Goal: Navigation & Orientation: Find specific page/section

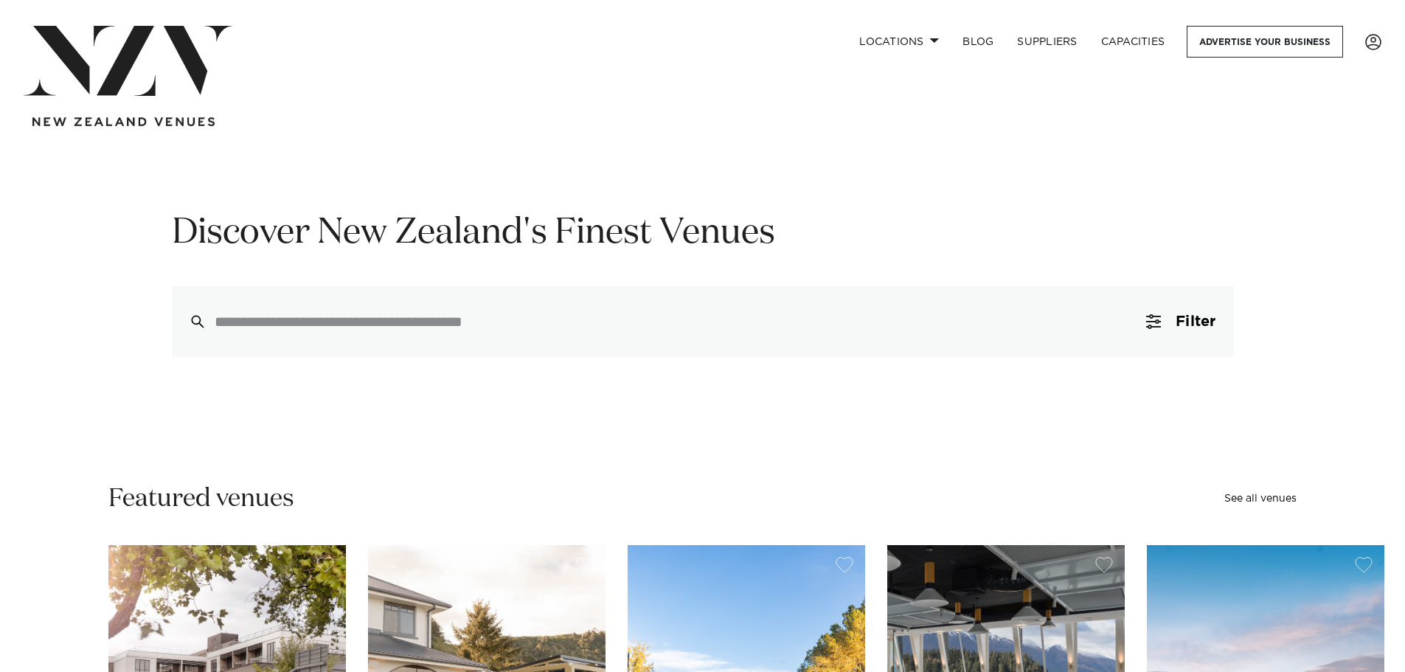
scroll to position [74, 0]
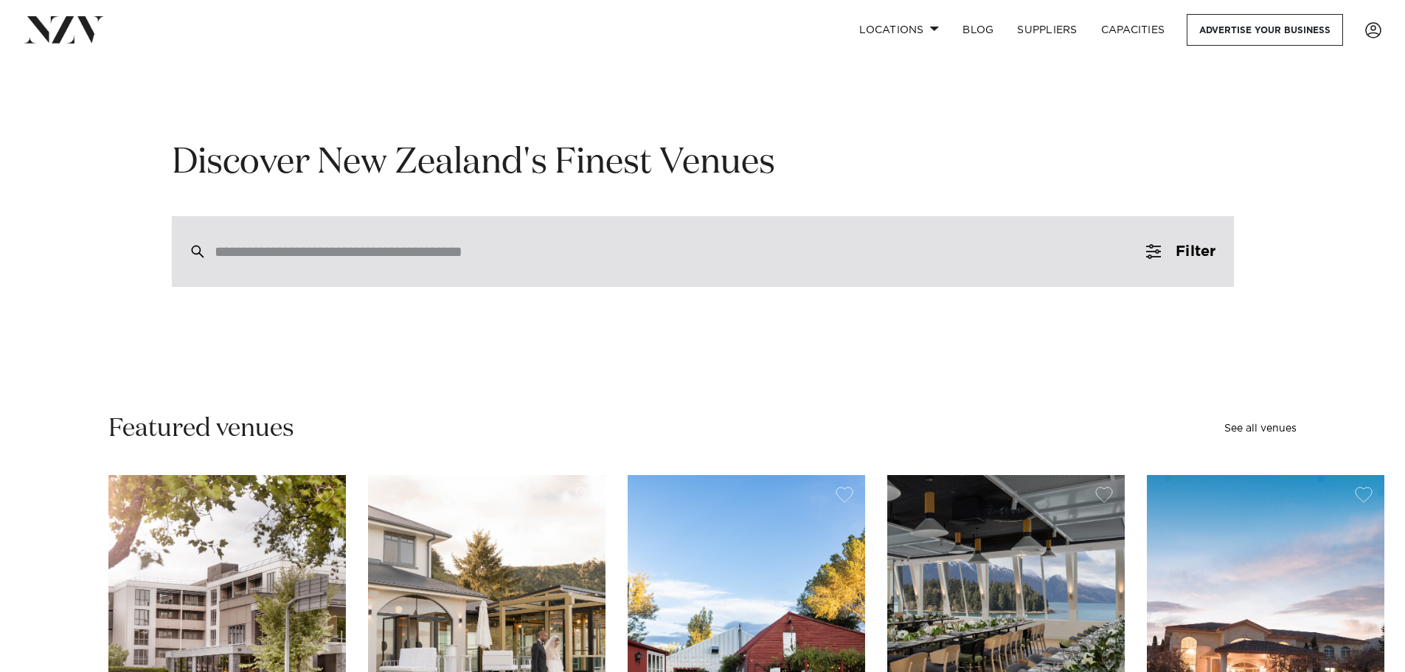
click at [871, 254] on input "search" at bounding box center [672, 251] width 914 height 16
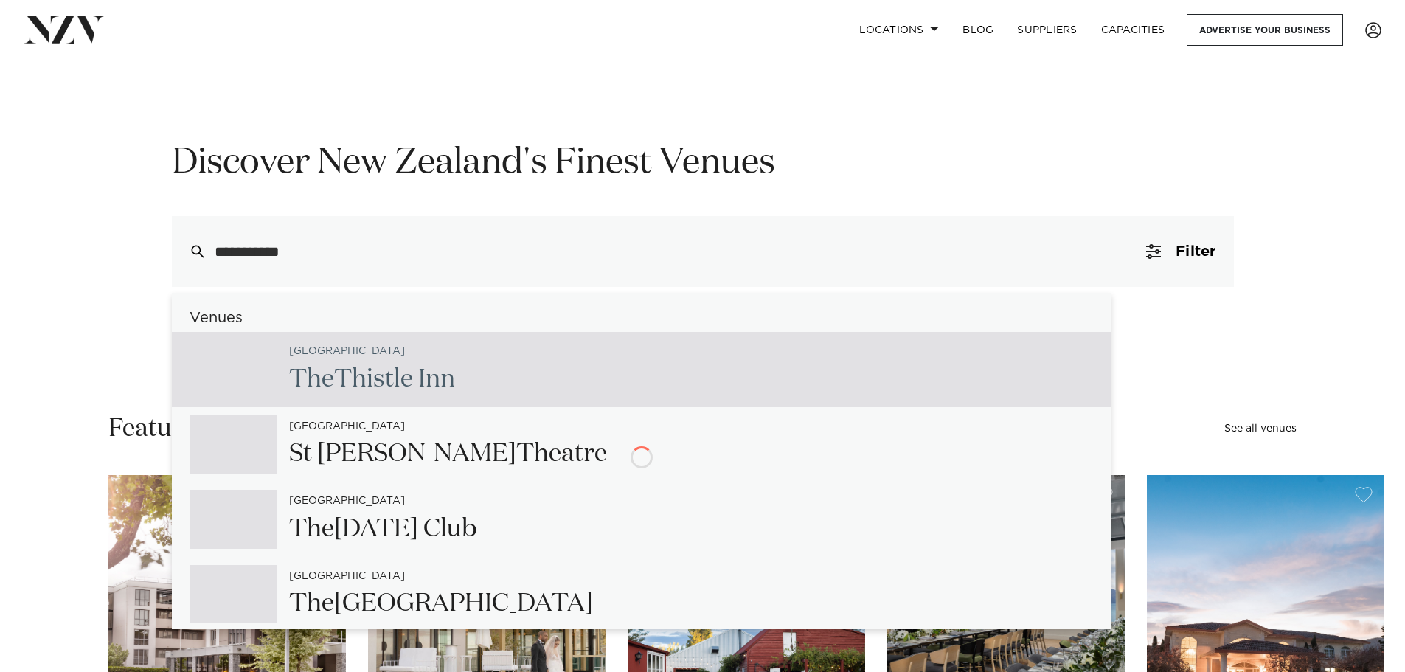
type input "**********"
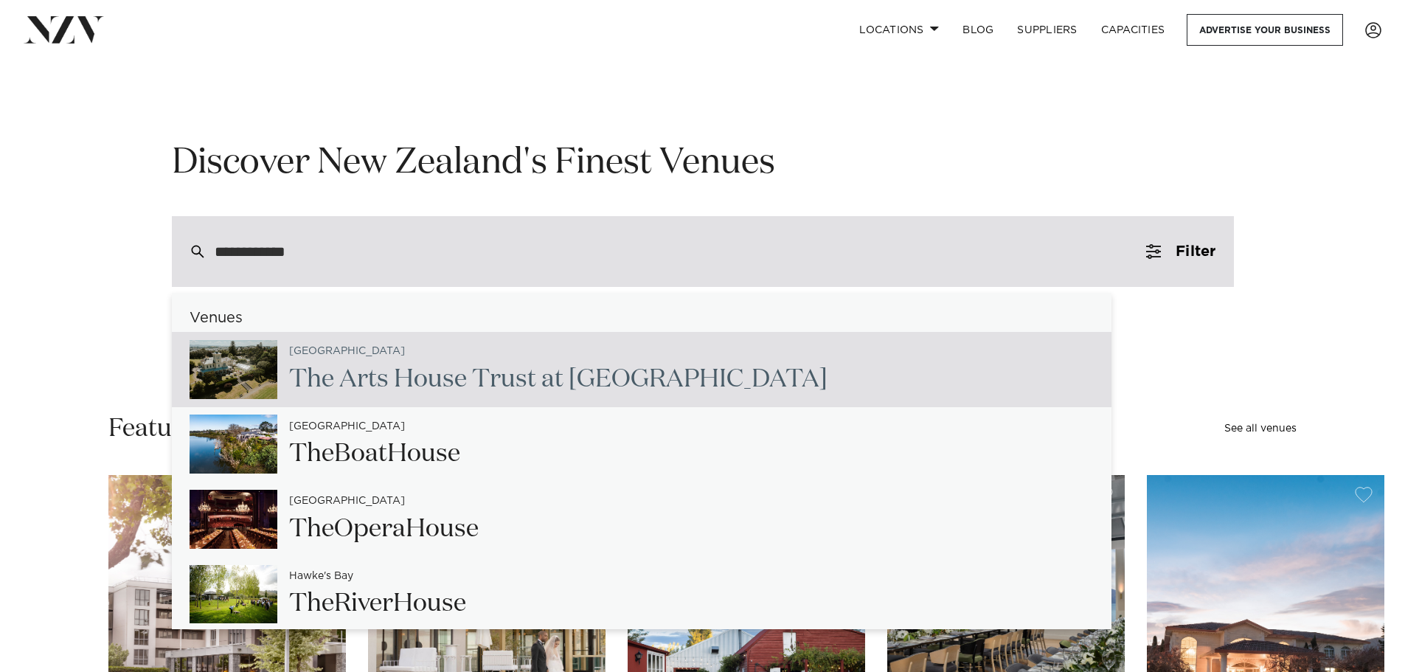
click at [734, 358] on div "Auckland The Arts Hou se Trust at [GEOGRAPHIC_DATA]" at bounding box center [552, 369] width 550 height 60
type input "**********"
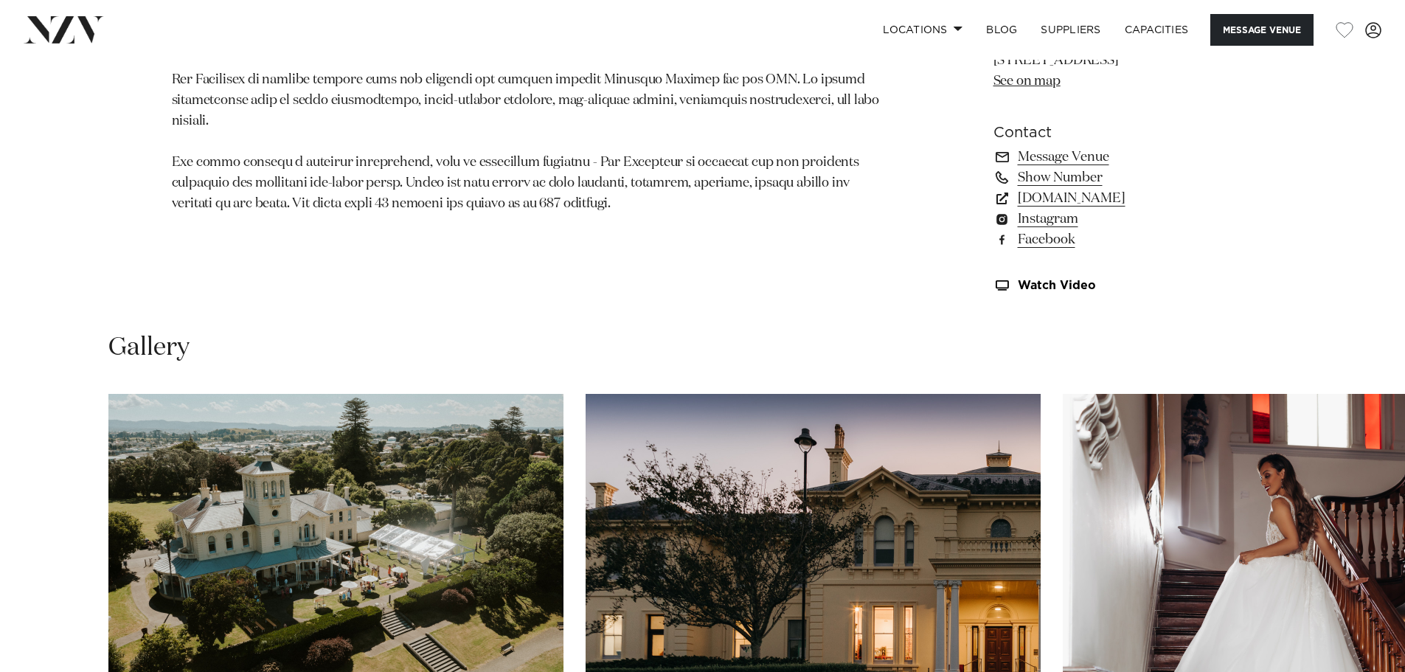
scroll to position [1401, 0]
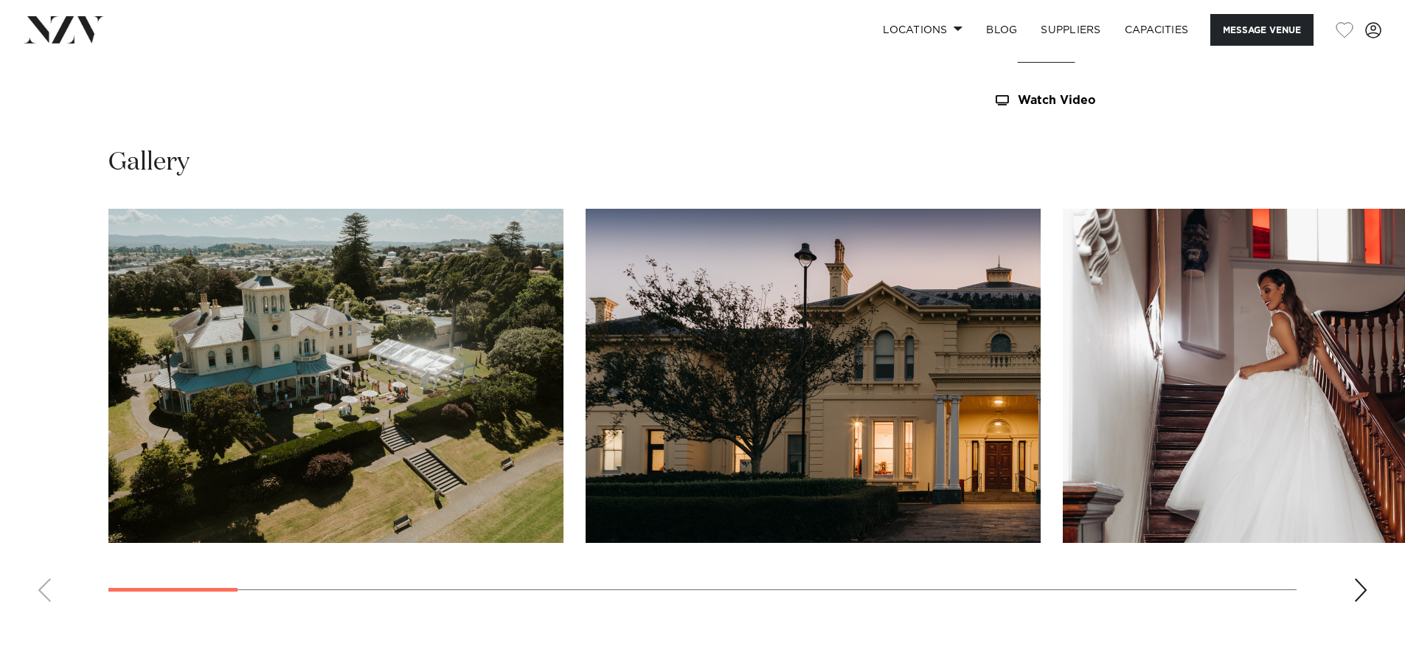
click at [1362, 586] on div "Next slide" at bounding box center [1361, 590] width 15 height 24
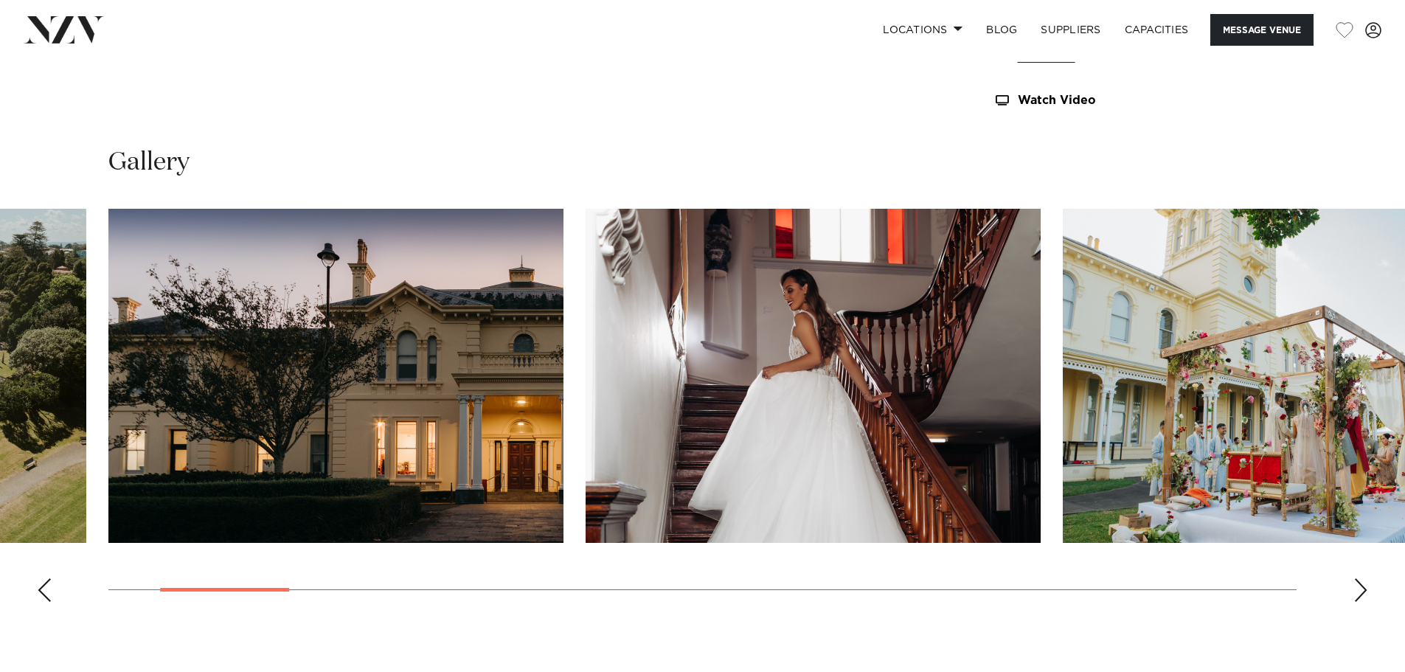
click at [1362, 586] on div "Next slide" at bounding box center [1361, 590] width 15 height 24
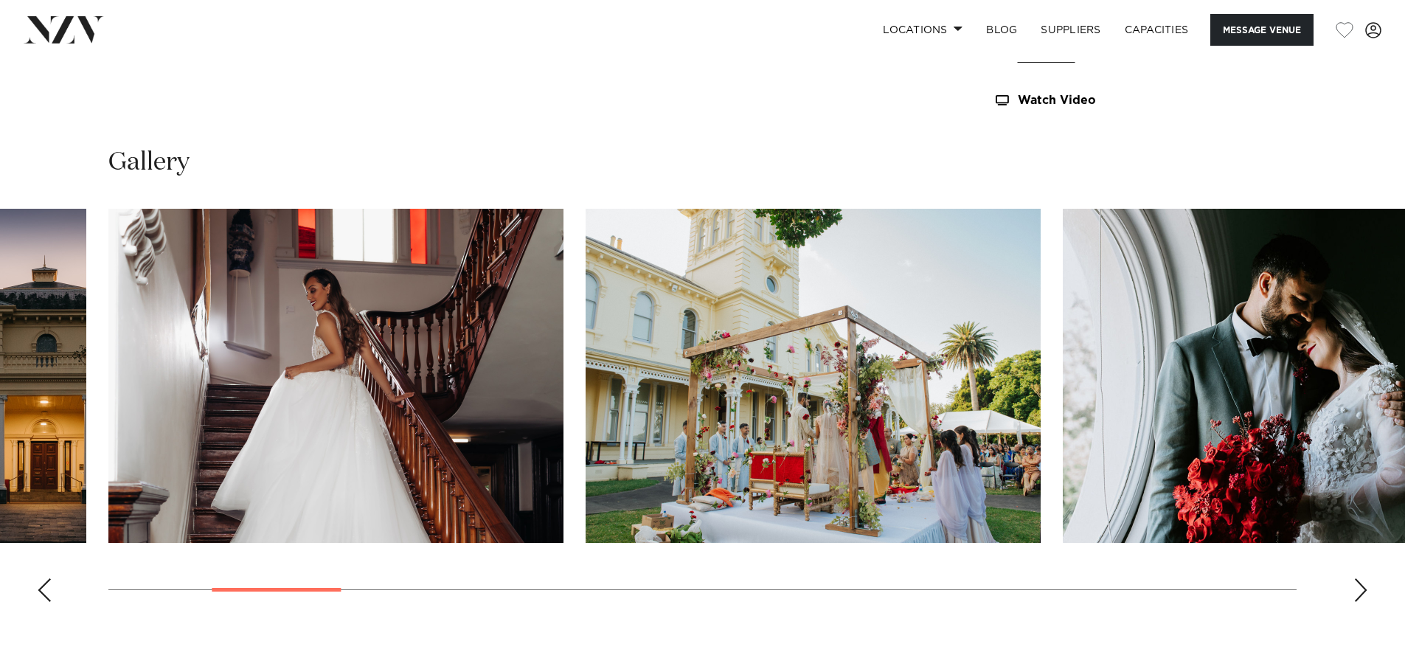
click at [1362, 586] on div "Next slide" at bounding box center [1361, 590] width 15 height 24
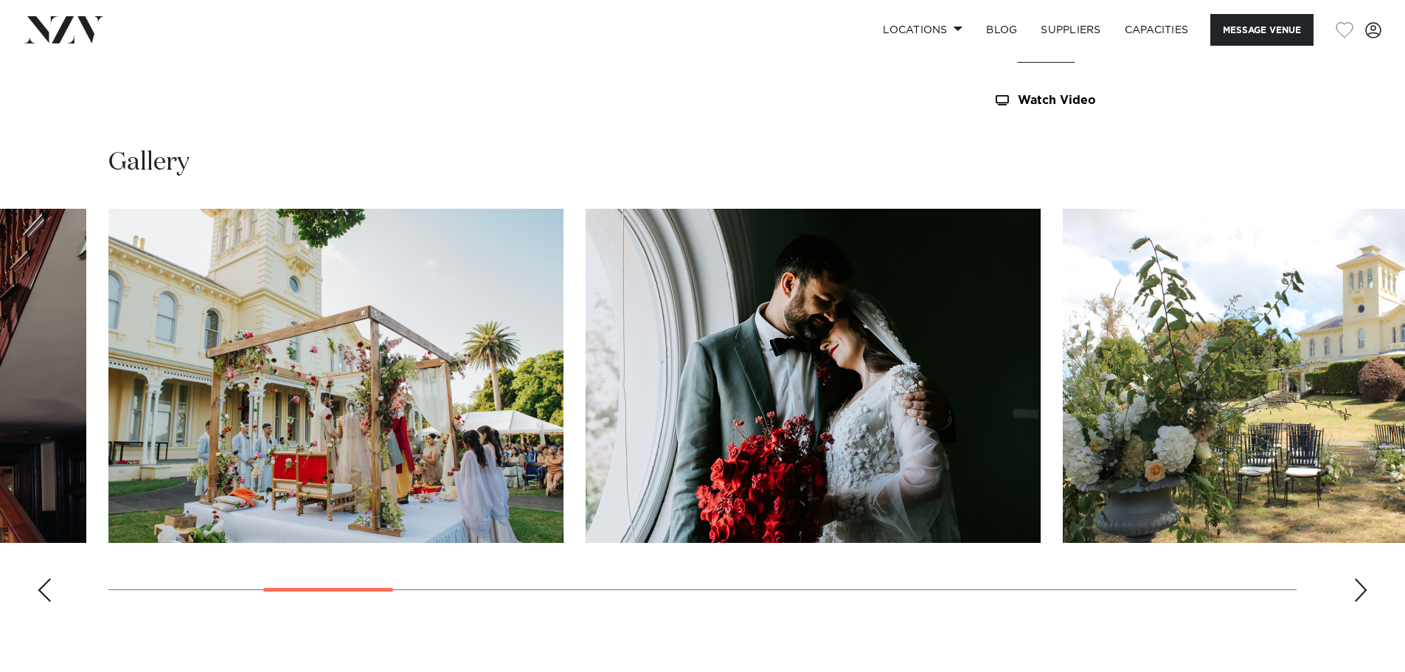
click at [1362, 586] on div "Next slide" at bounding box center [1361, 590] width 15 height 24
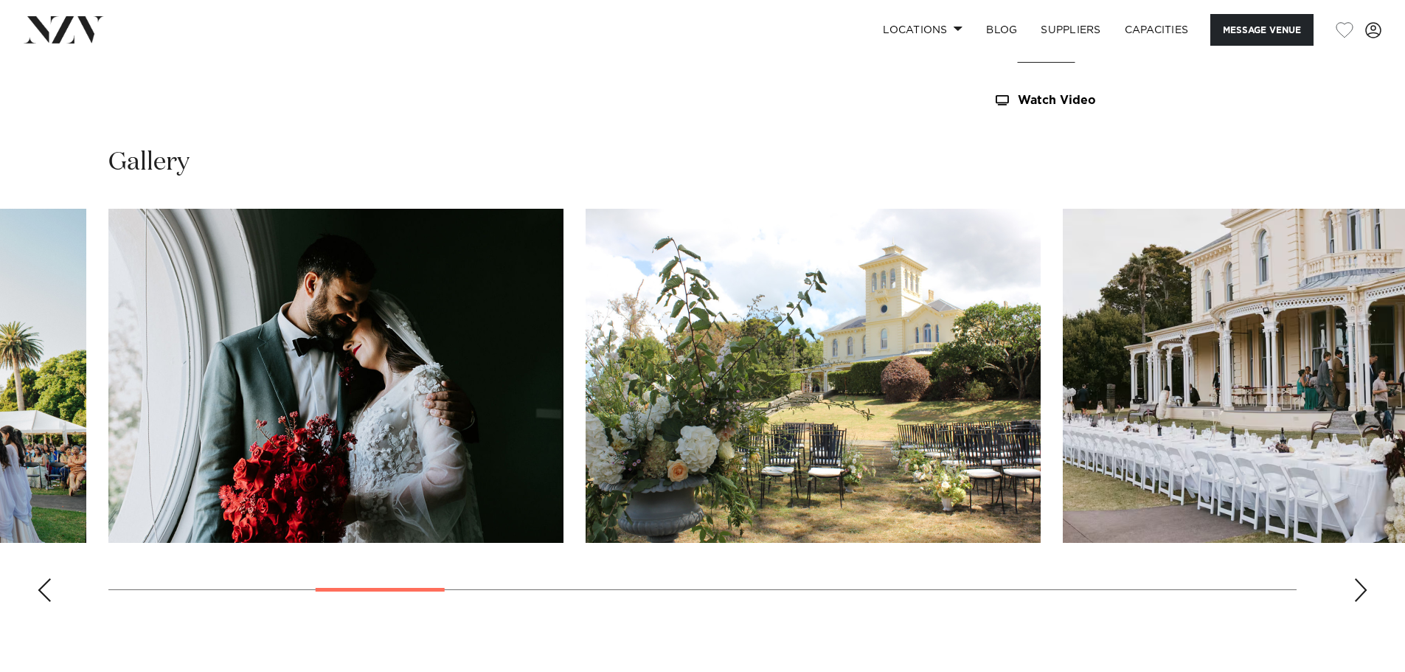
click at [1362, 586] on div "Next slide" at bounding box center [1361, 590] width 15 height 24
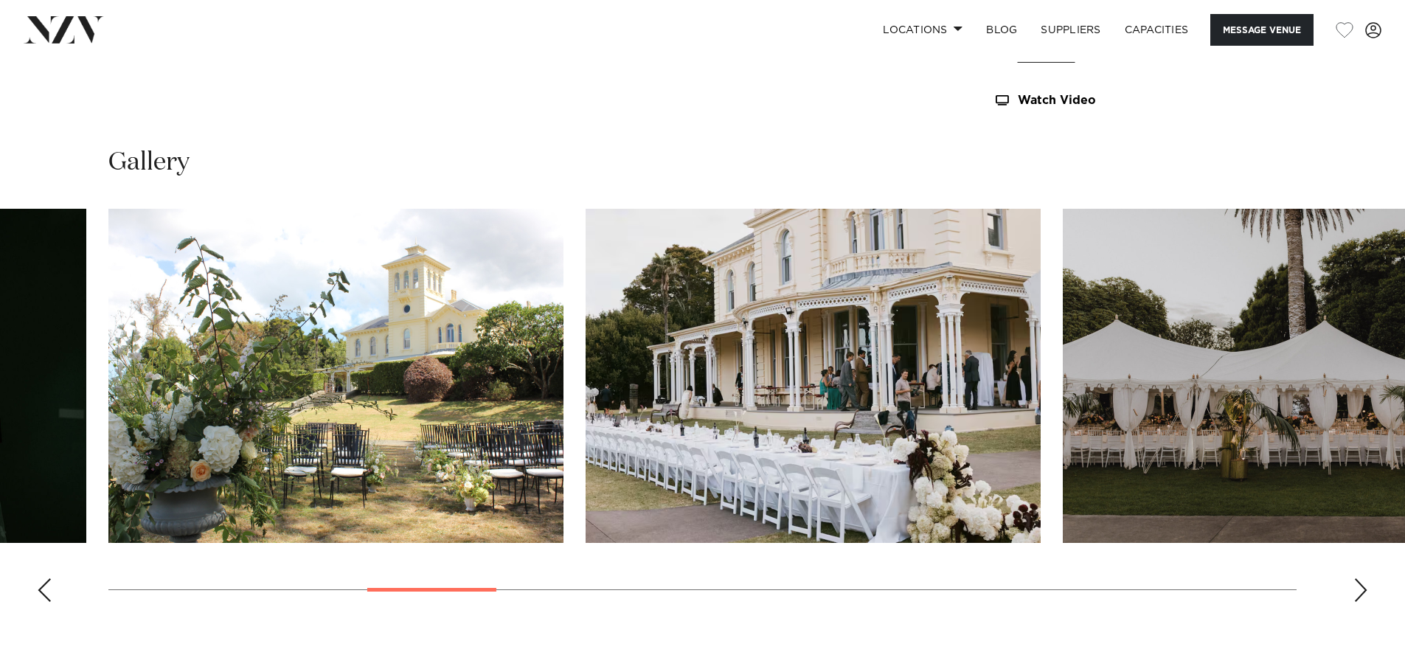
click at [1362, 591] on div "Next slide" at bounding box center [1361, 590] width 15 height 24
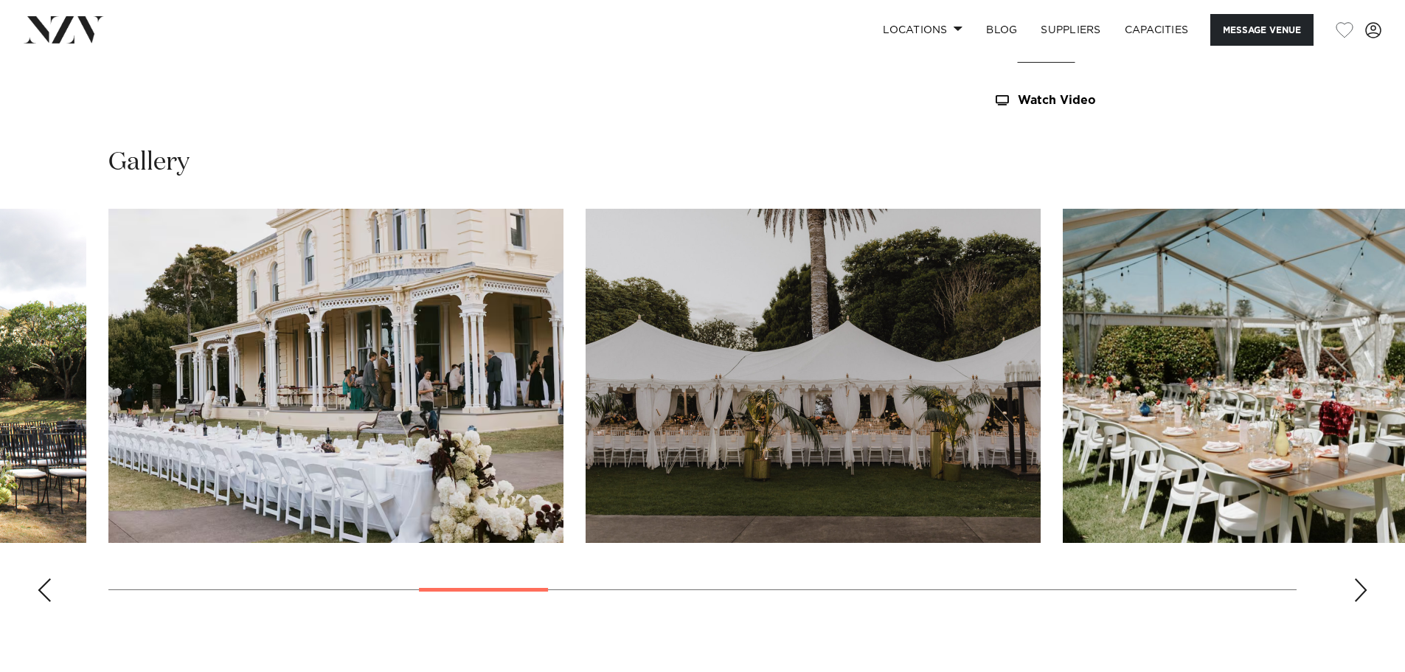
click at [1362, 591] on div "Next slide" at bounding box center [1361, 590] width 15 height 24
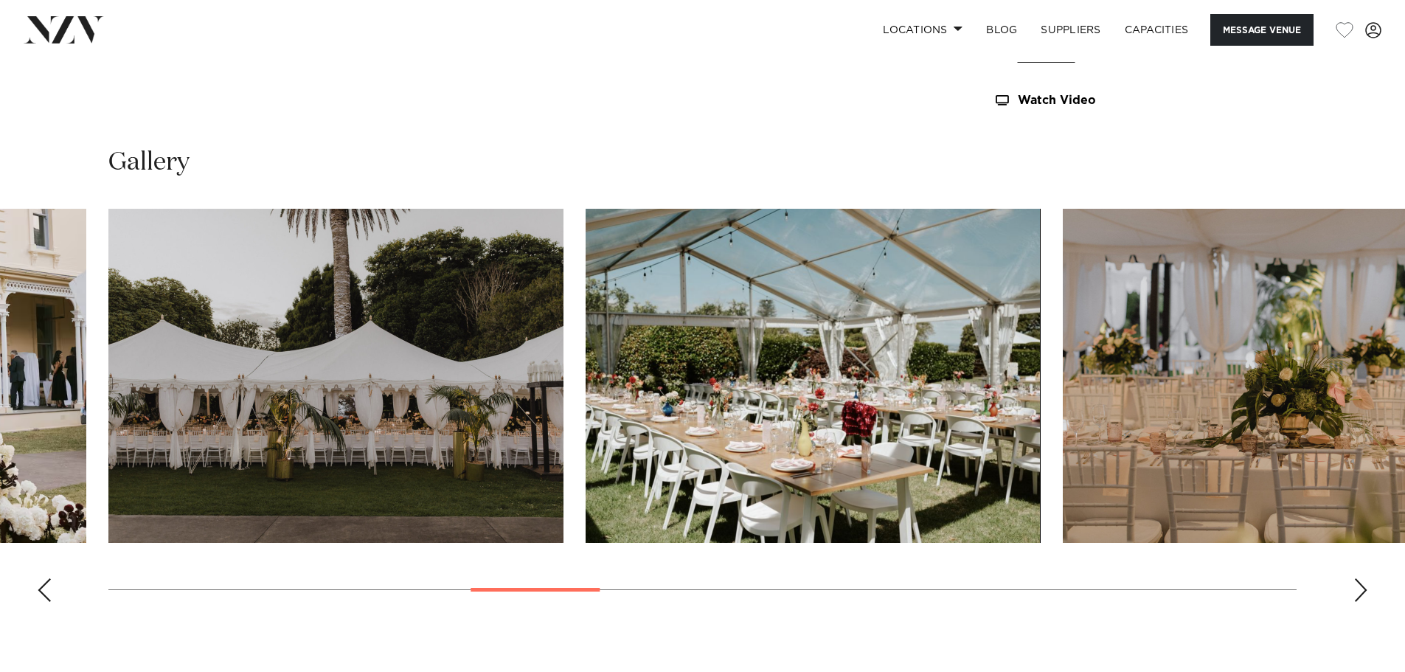
click at [1362, 591] on div "Next slide" at bounding box center [1361, 590] width 15 height 24
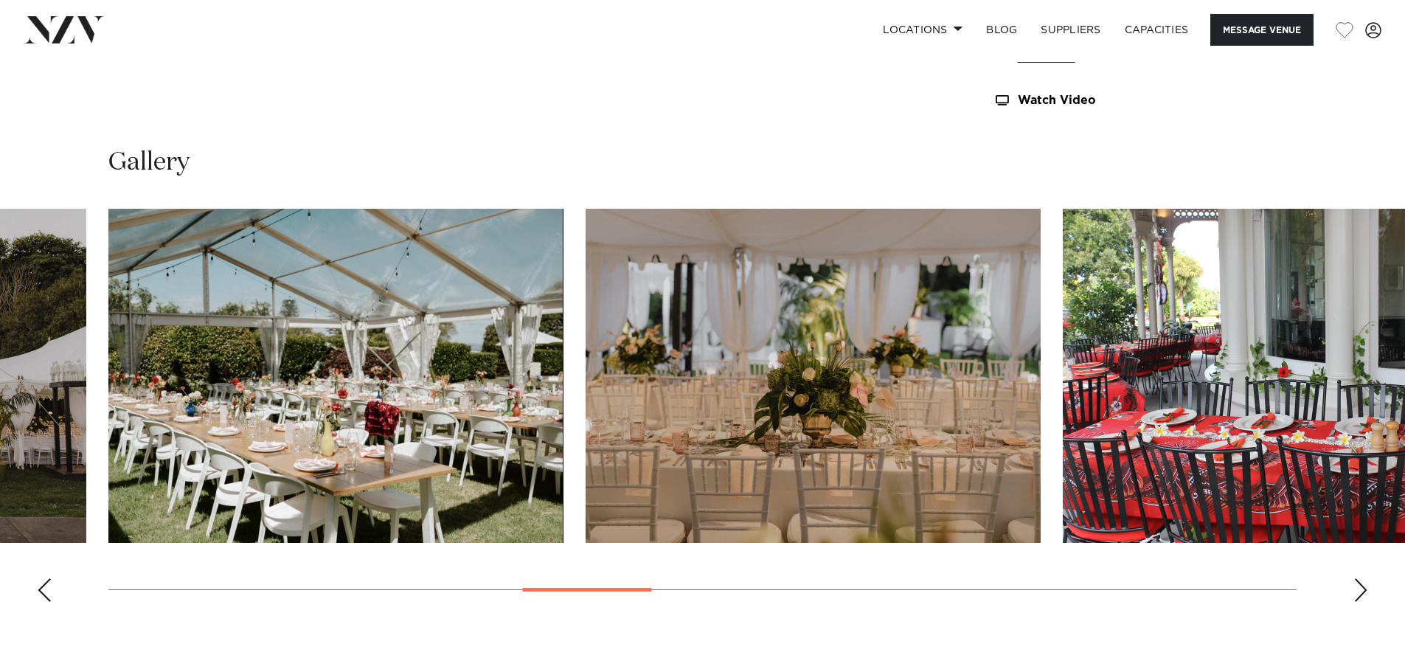
click at [1362, 591] on div "Next slide" at bounding box center [1361, 590] width 15 height 24
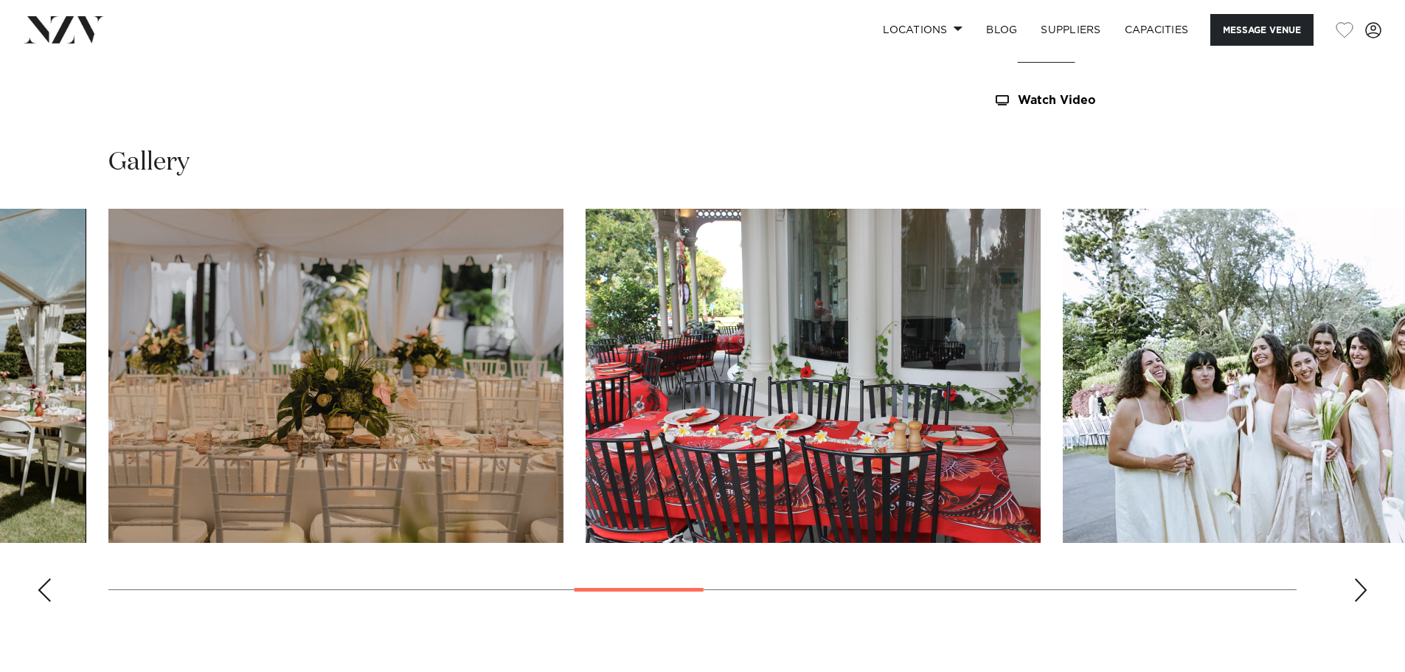
click at [1362, 591] on div "Next slide" at bounding box center [1361, 590] width 15 height 24
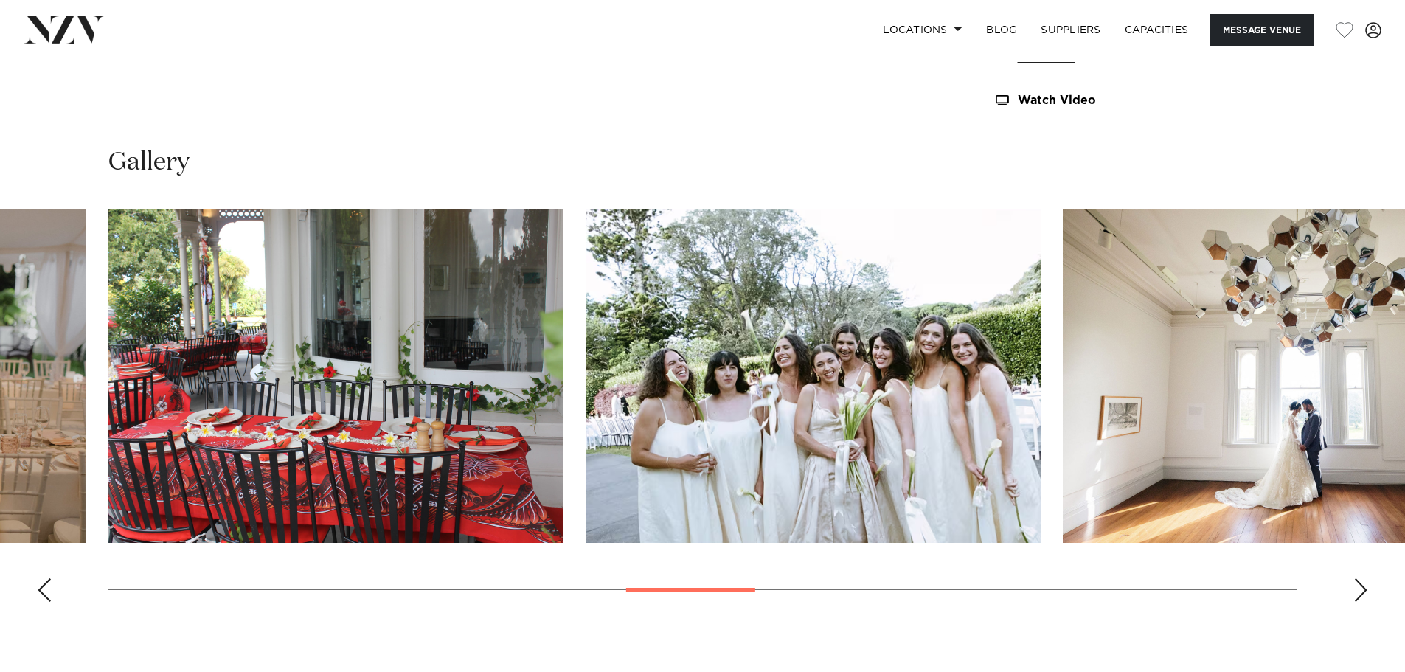
click at [1363, 583] on div "Next slide" at bounding box center [1361, 590] width 15 height 24
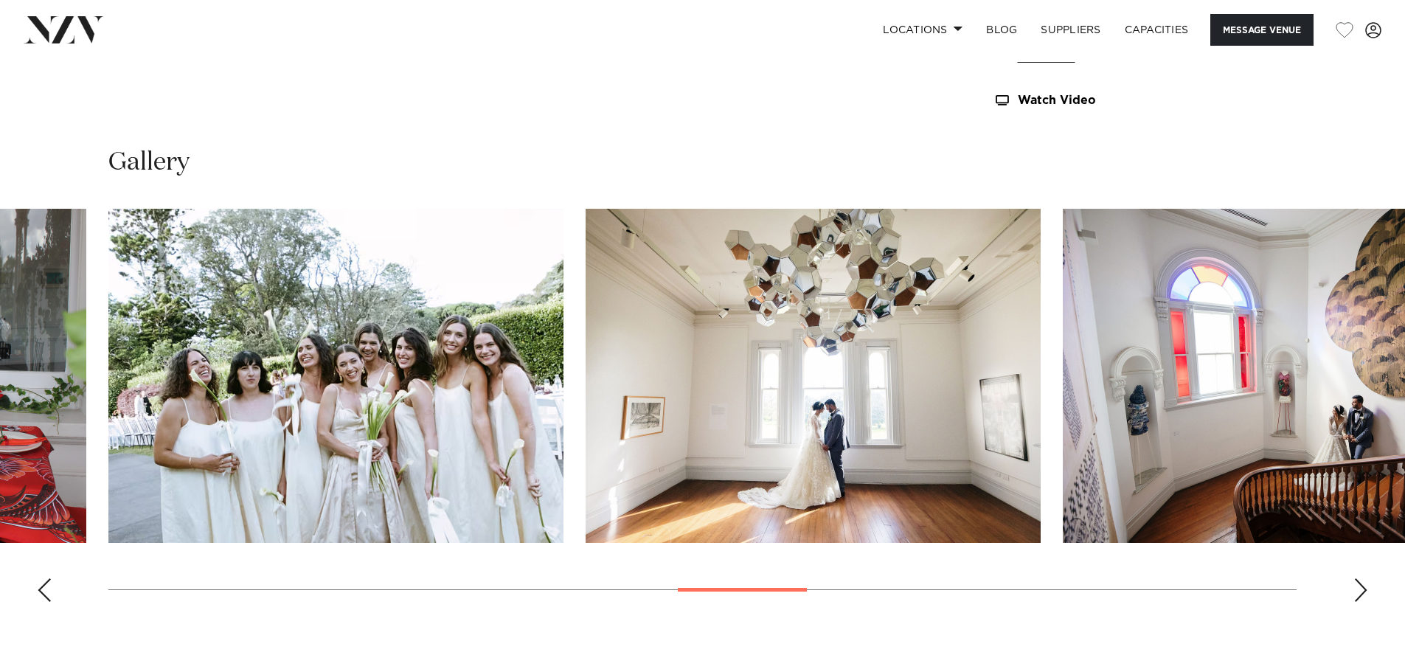
click at [1358, 583] on div "Next slide" at bounding box center [1361, 590] width 15 height 24
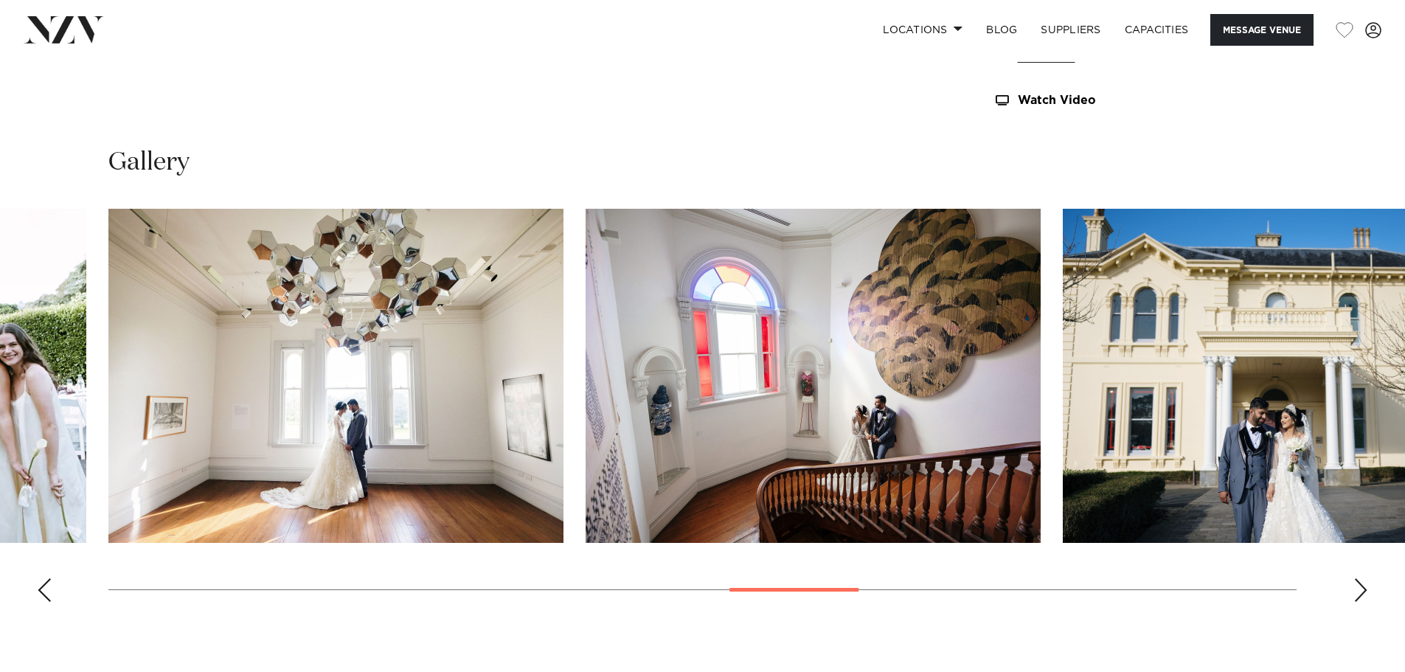
click at [48, 584] on div "Previous slide" at bounding box center [44, 590] width 15 height 24
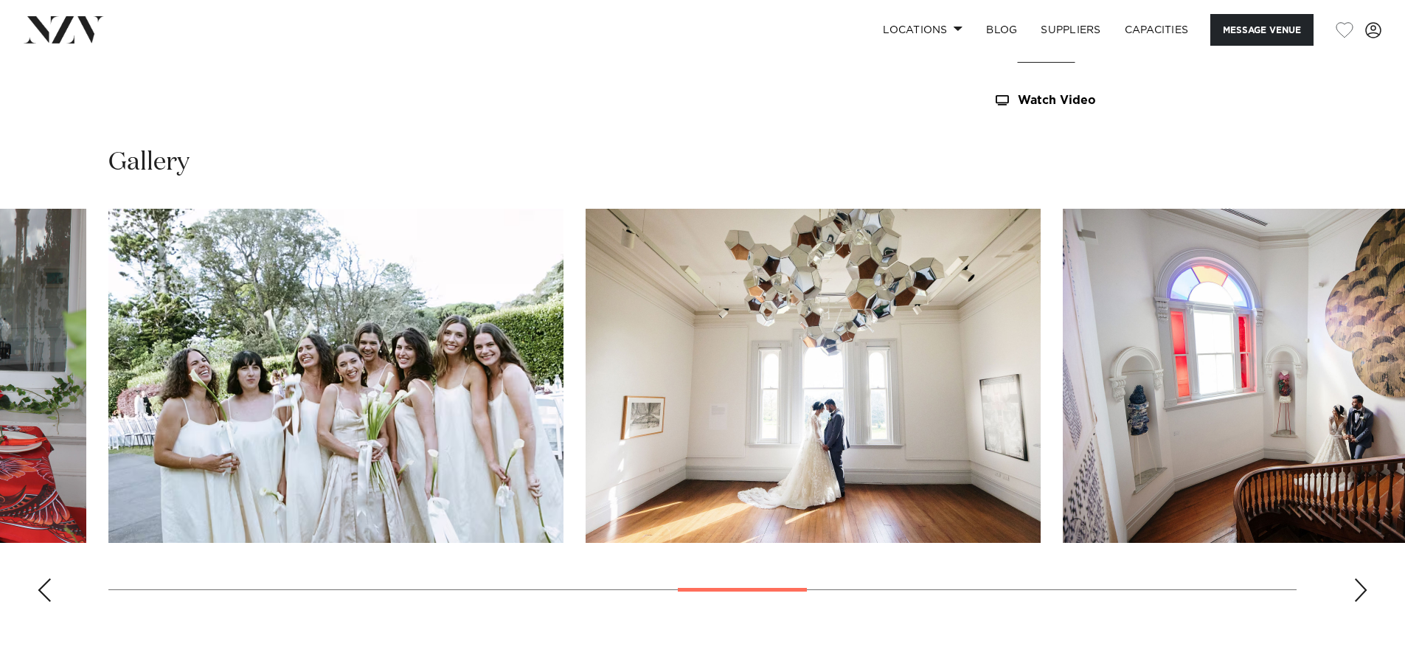
click at [1362, 584] on div "Next slide" at bounding box center [1361, 590] width 15 height 24
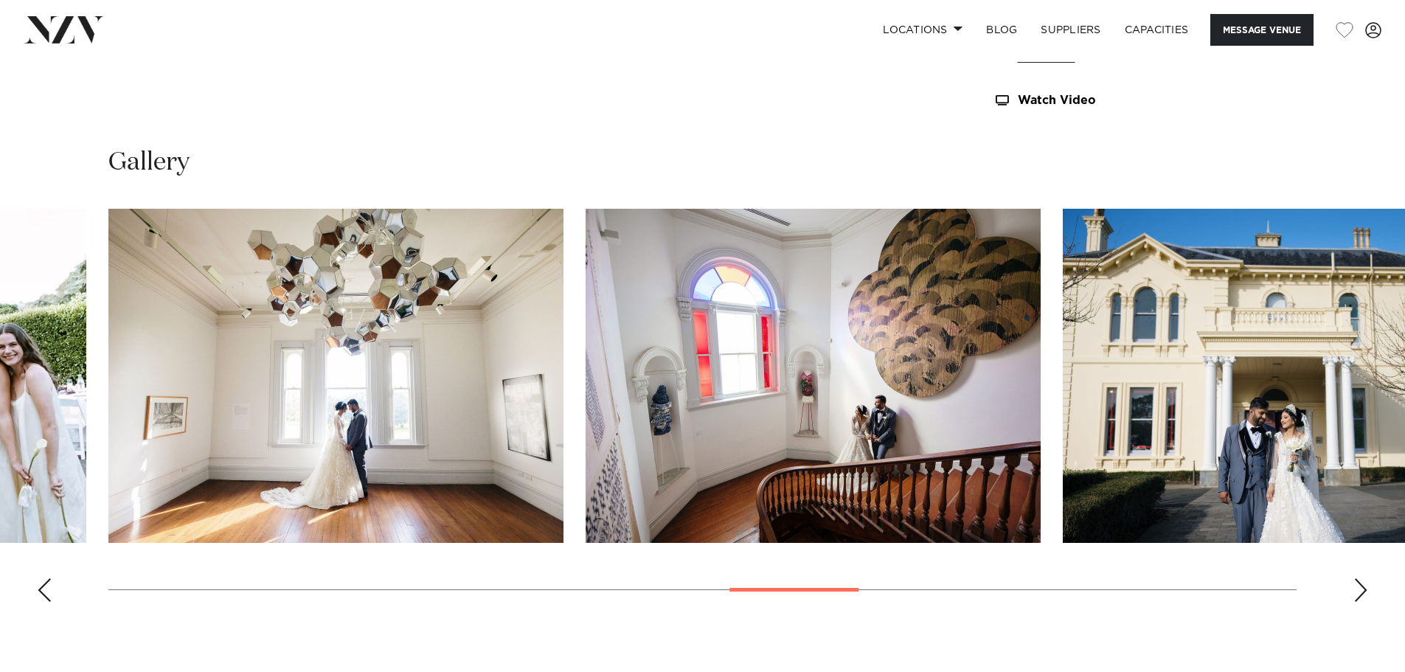
click at [1368, 594] on swiper-container at bounding box center [702, 411] width 1405 height 405
click at [1362, 594] on div "Next slide" at bounding box center [1361, 590] width 15 height 24
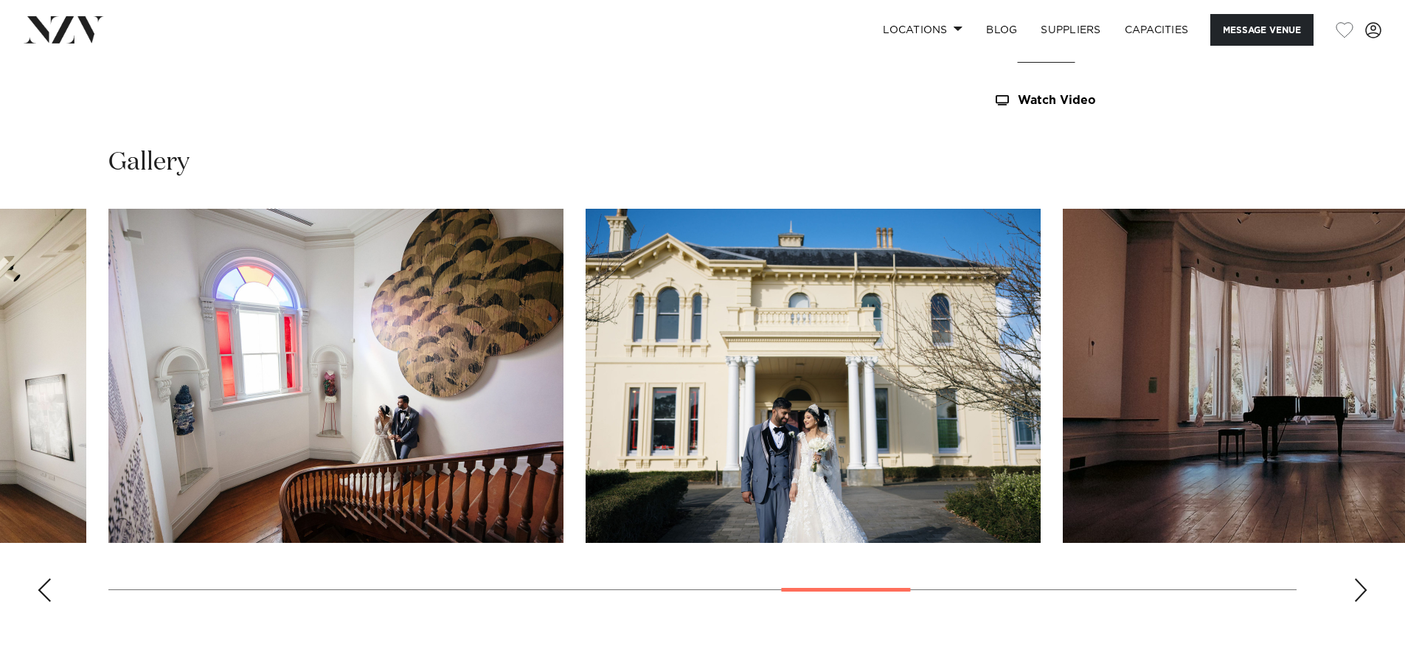
click at [1362, 594] on div "Next slide" at bounding box center [1361, 590] width 15 height 24
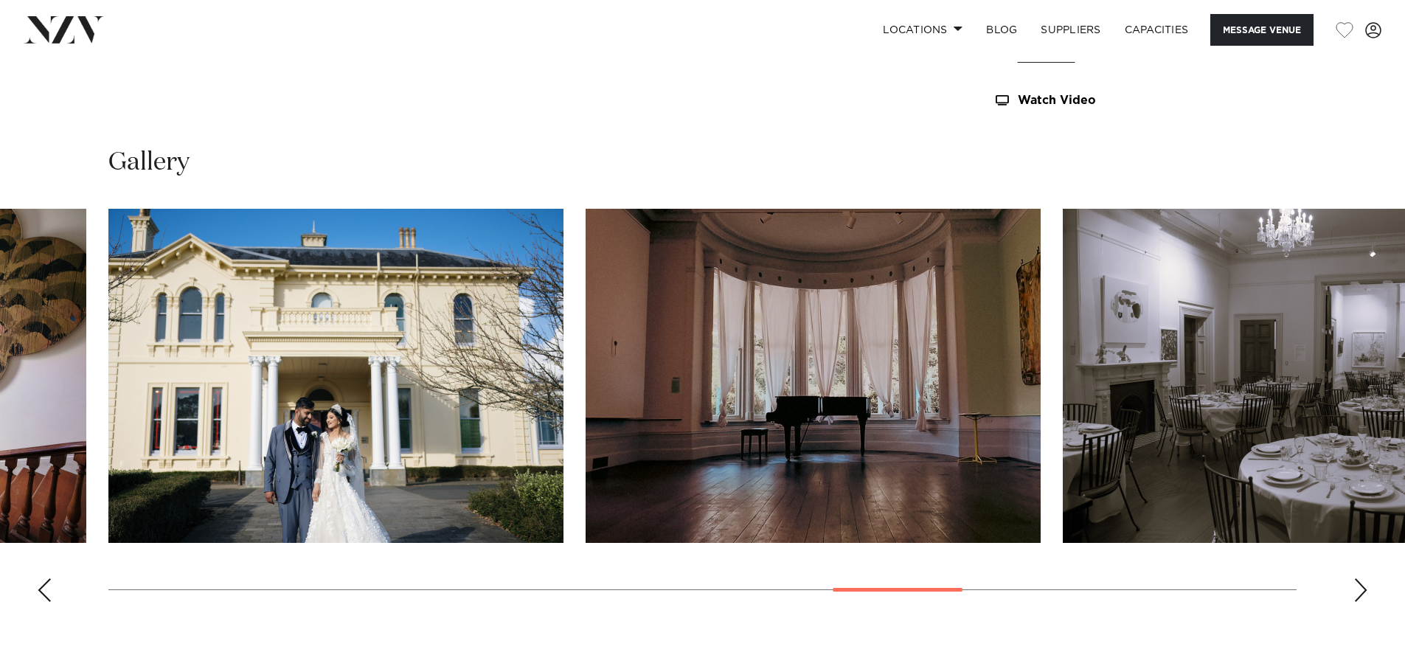
click at [1357, 592] on div "Next slide" at bounding box center [1361, 590] width 15 height 24
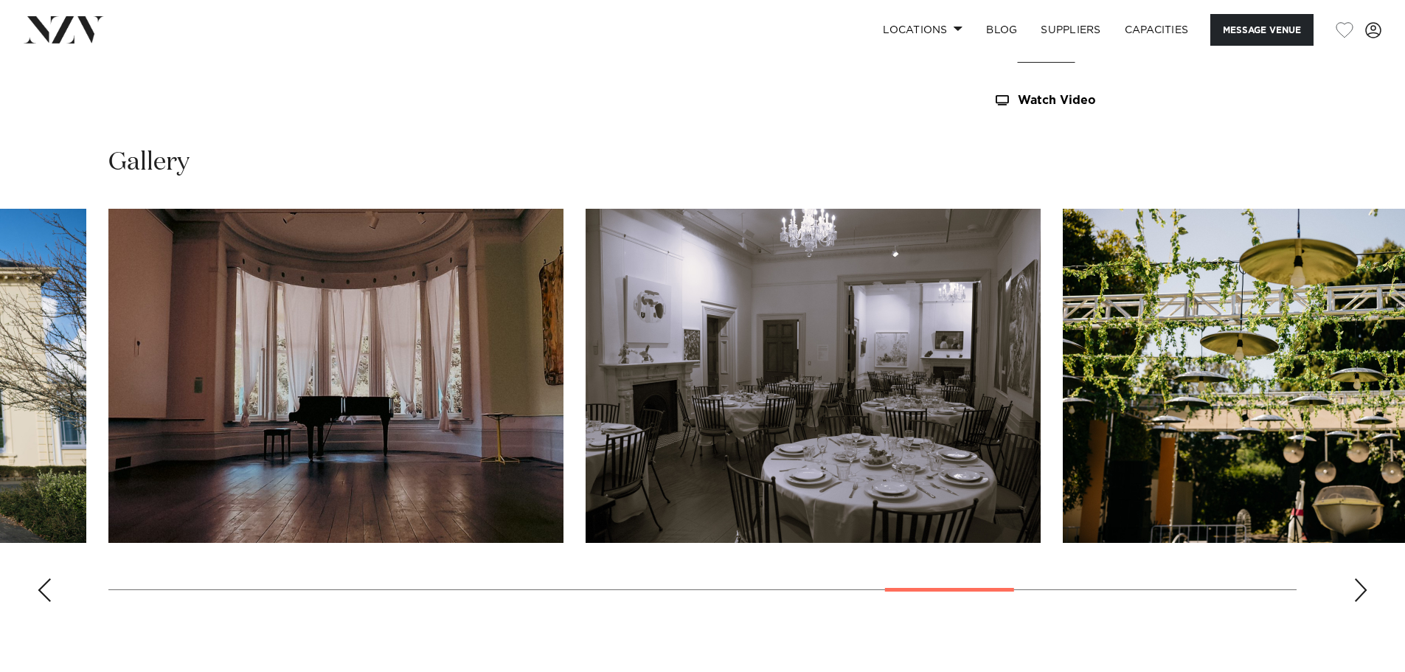
click at [1357, 592] on div "Next slide" at bounding box center [1361, 590] width 15 height 24
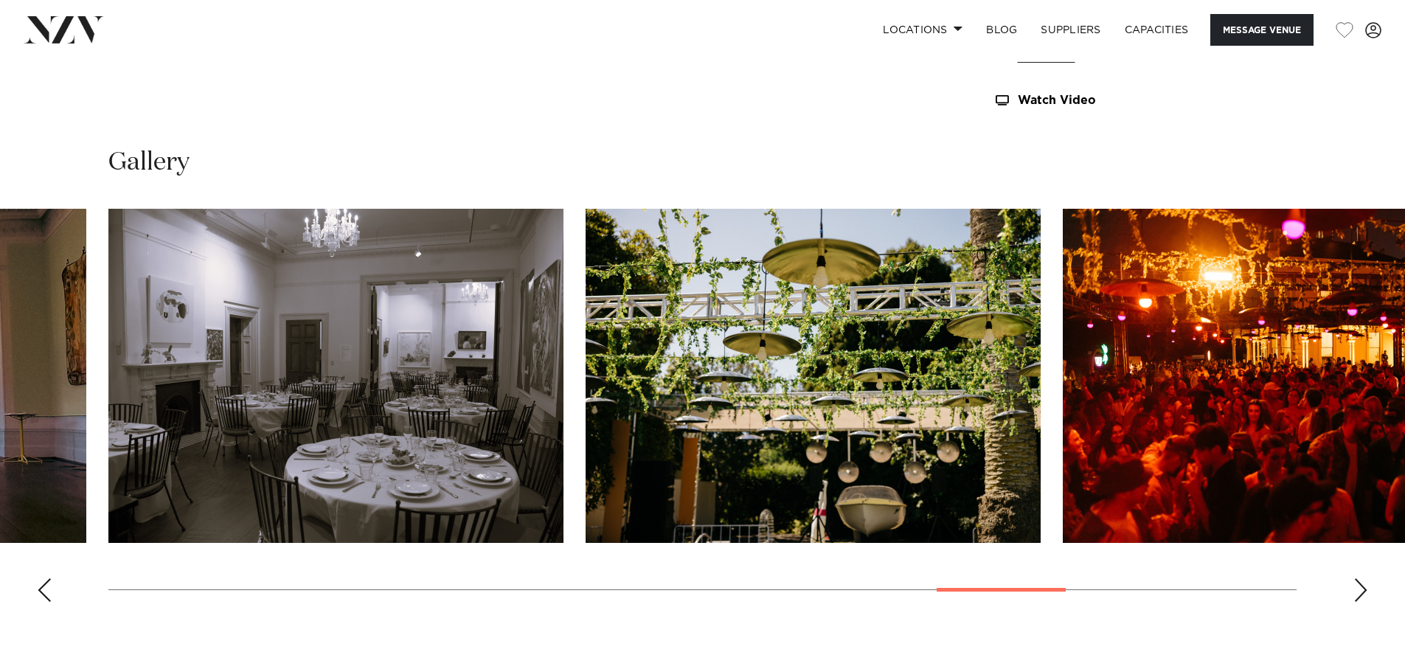
click at [1356, 584] on div "Next slide" at bounding box center [1361, 590] width 15 height 24
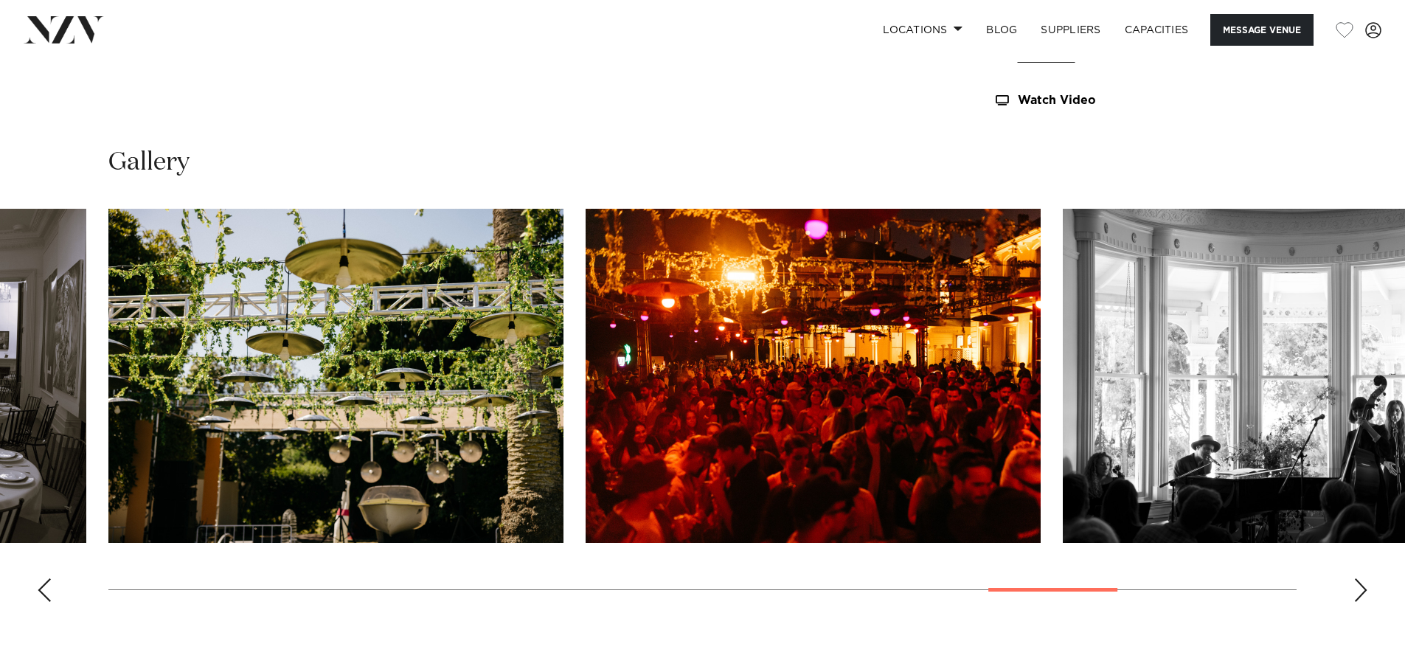
click at [1365, 588] on div "Next slide" at bounding box center [1361, 590] width 15 height 24
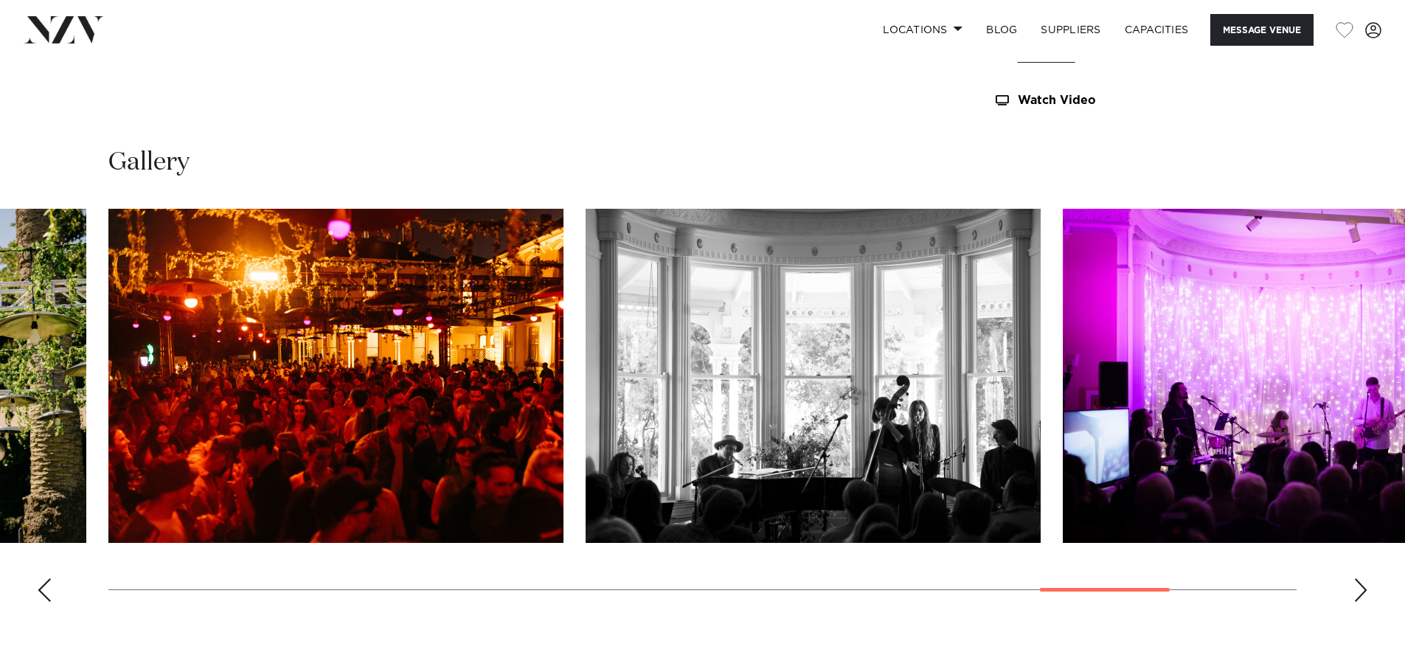
click at [1365, 589] on div "Next slide" at bounding box center [1361, 590] width 15 height 24
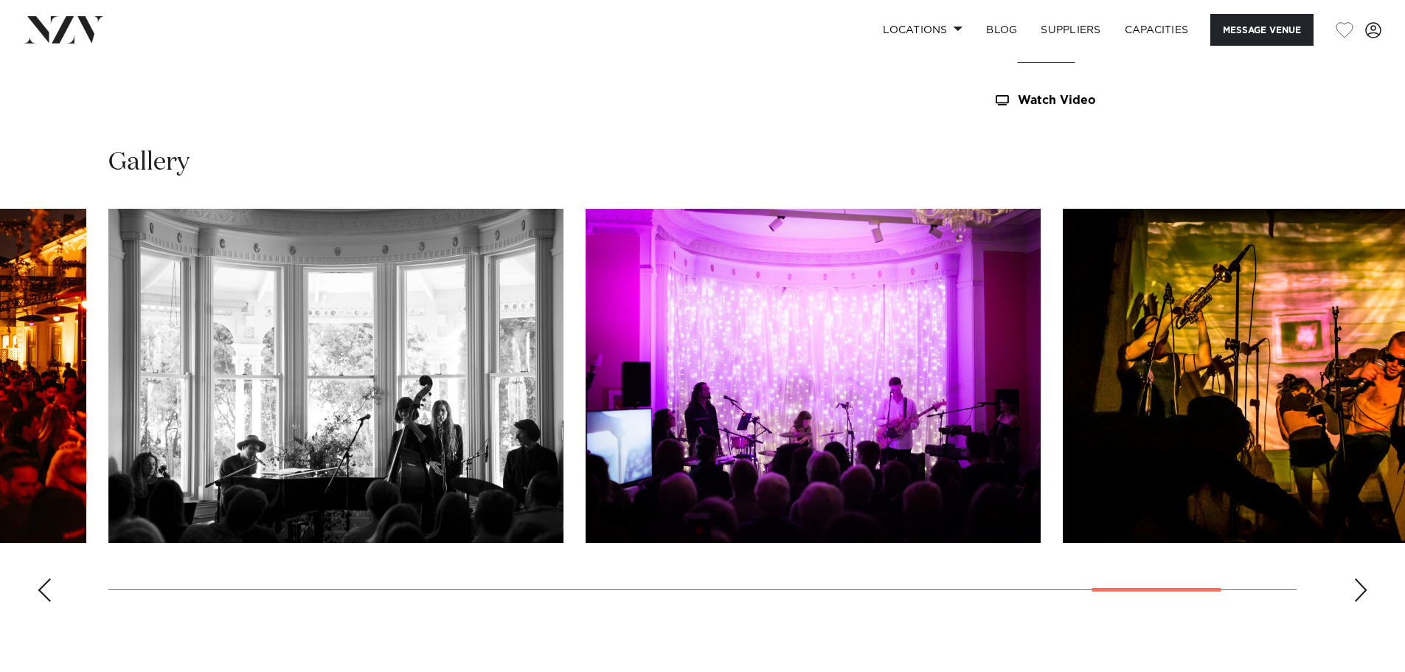
click at [1365, 589] on div "Next slide" at bounding box center [1361, 590] width 15 height 24
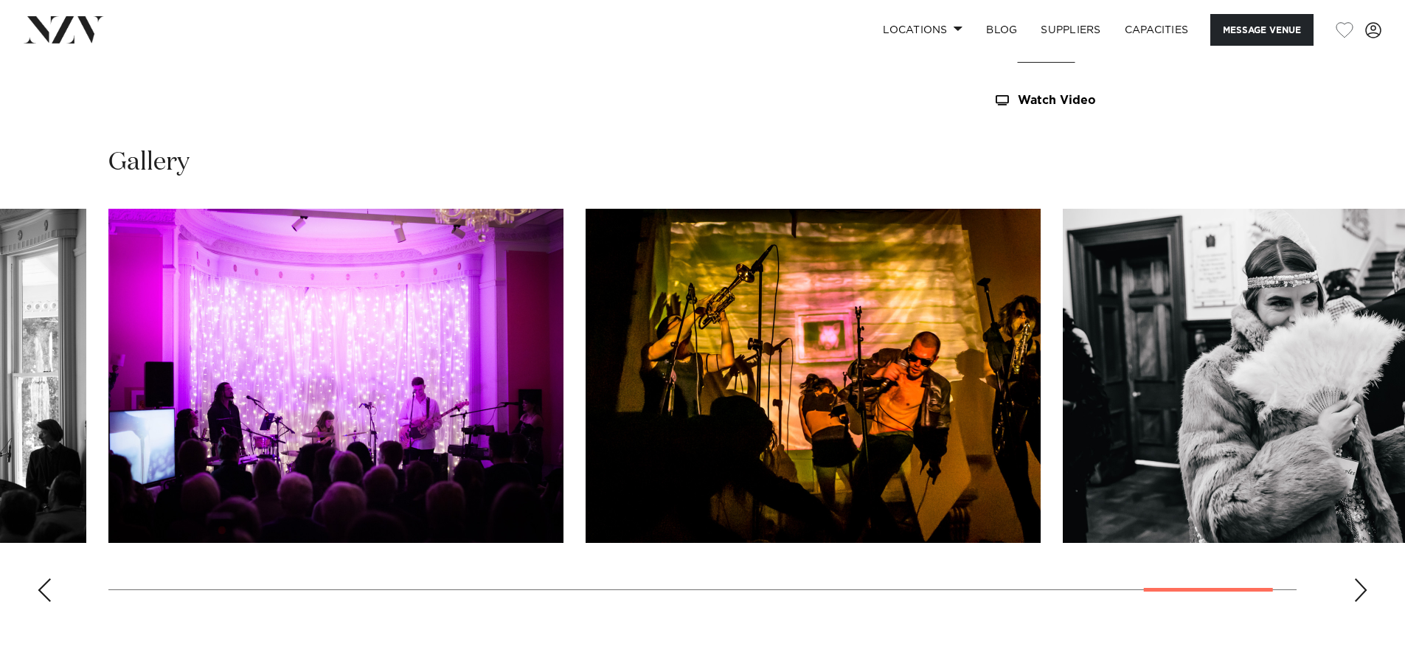
click at [1354, 592] on div "Next slide" at bounding box center [1361, 590] width 15 height 24
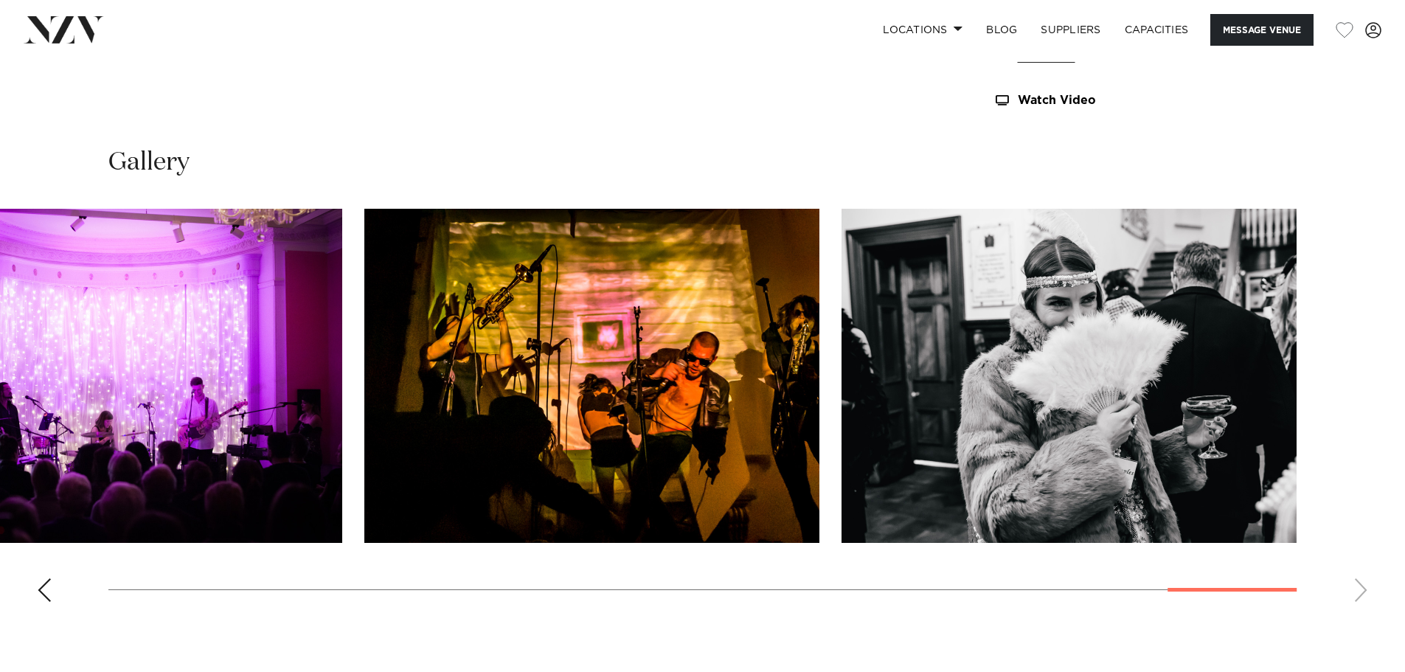
click at [43, 589] on div "Previous slide" at bounding box center [44, 590] width 15 height 24
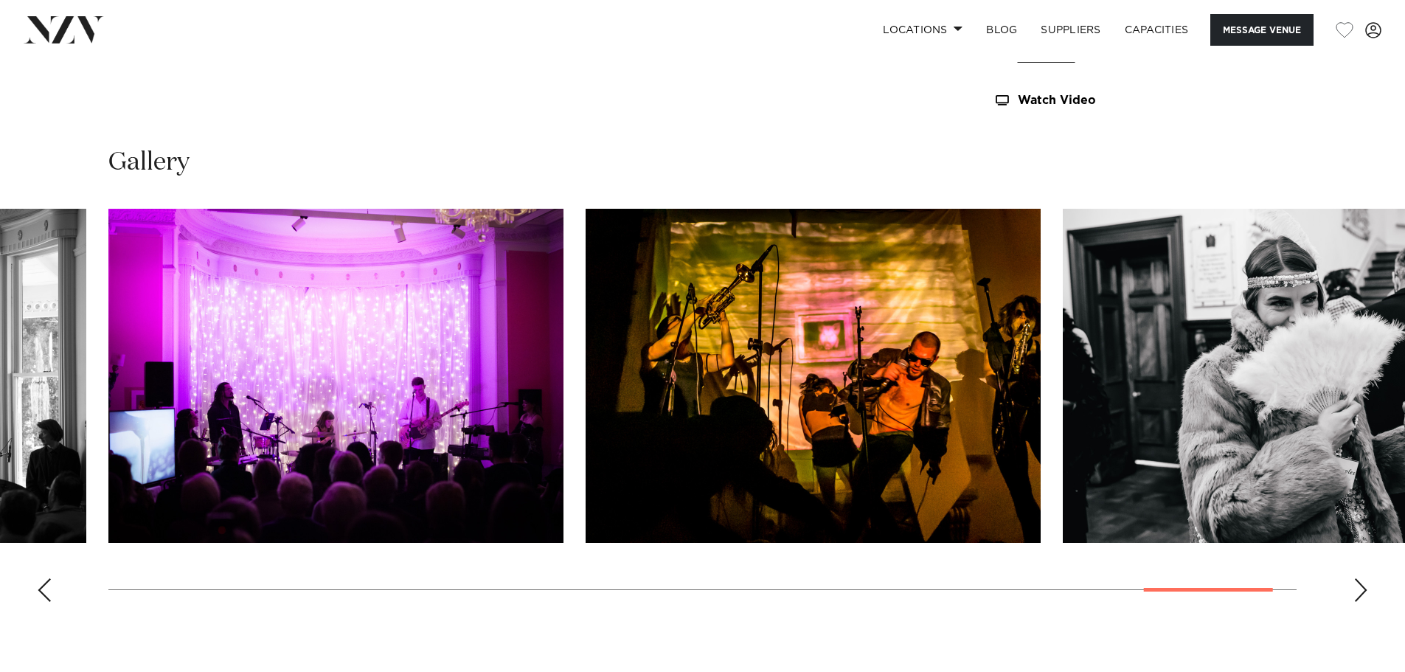
click at [43, 589] on div "Previous slide" at bounding box center [44, 590] width 15 height 24
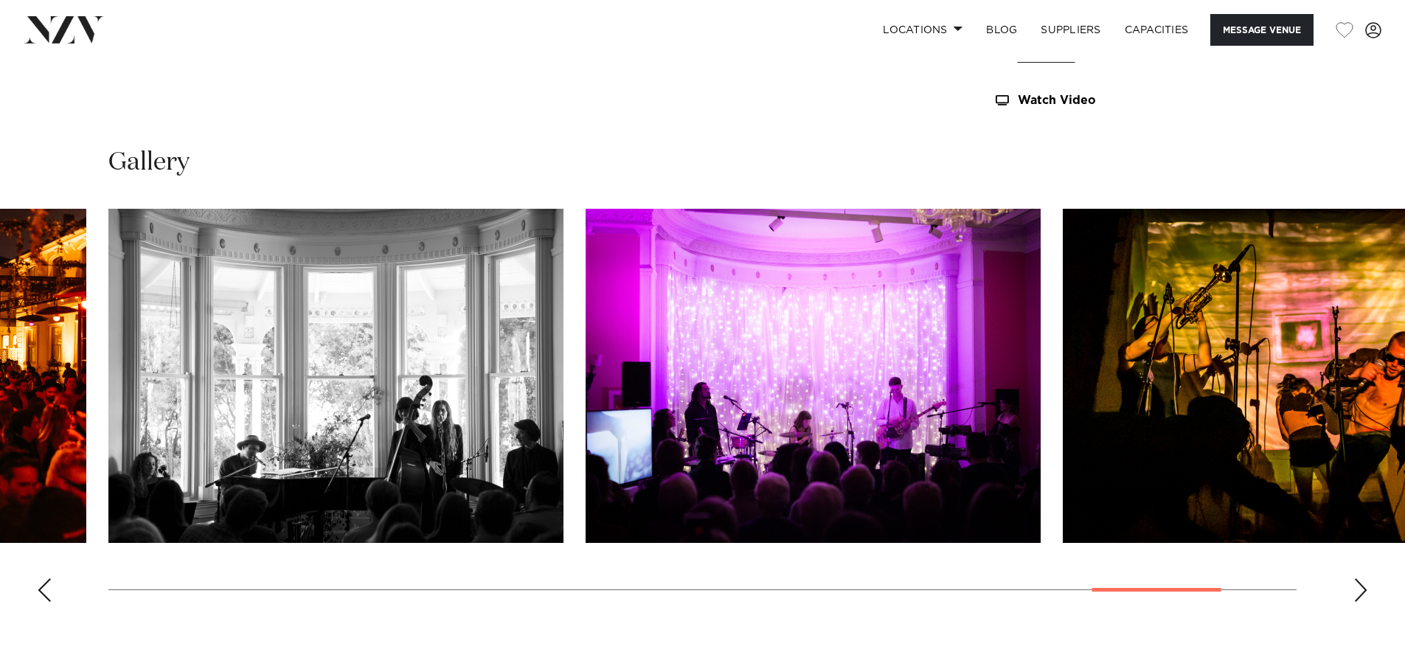
click at [43, 589] on div "Previous slide" at bounding box center [44, 590] width 15 height 24
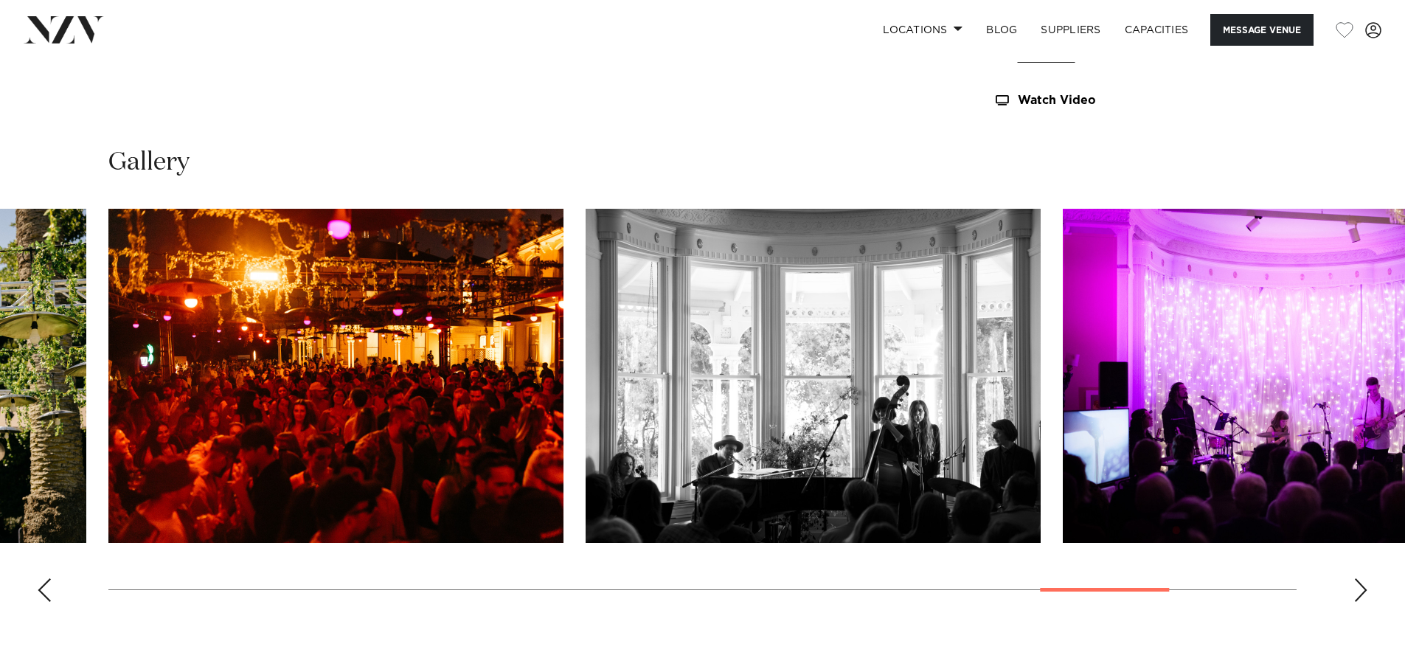
click at [43, 589] on div "Previous slide" at bounding box center [44, 590] width 15 height 24
